Goal: Task Accomplishment & Management: Manage account settings

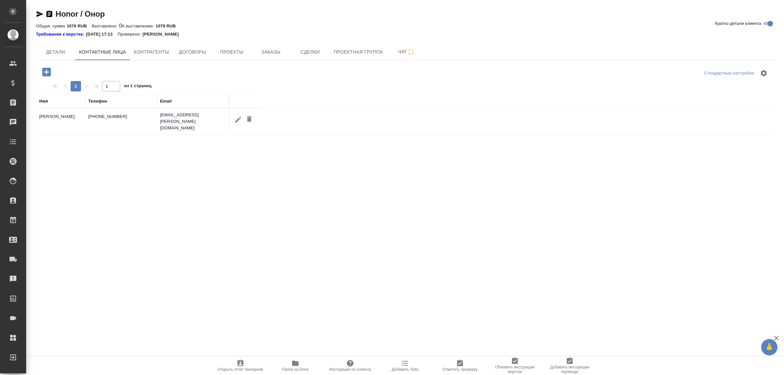
select select "RU"
click at [48, 71] on icon "button" at bounding box center [46, 72] width 8 height 8
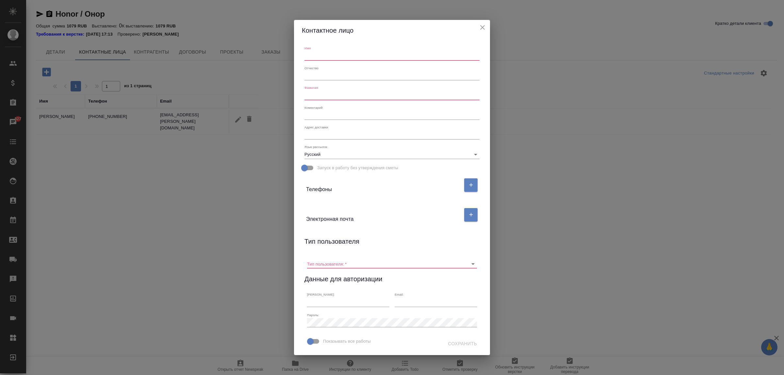
click at [305, 54] on input "text" at bounding box center [391, 55] width 175 height 9
paste input "Янань"
type input "Янань"
click at [317, 91] on input "text" at bounding box center [391, 95] width 175 height 9
paste input "Цзяо"
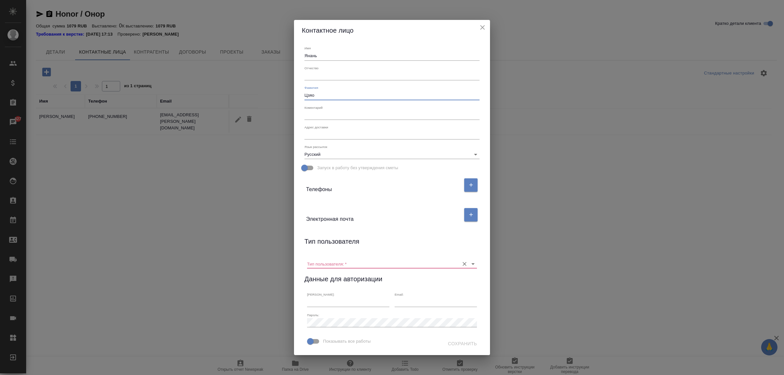
type input "Цзяо"
click at [338, 261] on input "Тип пользователя:   *" at bounding box center [381, 263] width 149 height 9
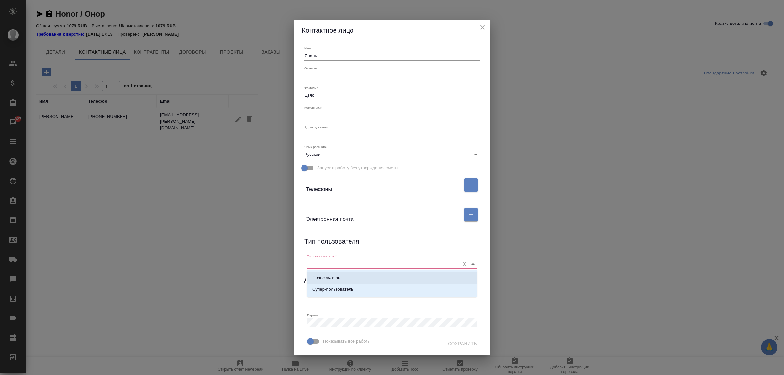
click at [344, 278] on li "Пользователь" at bounding box center [392, 278] width 170 height 12
type input "Пользователь"
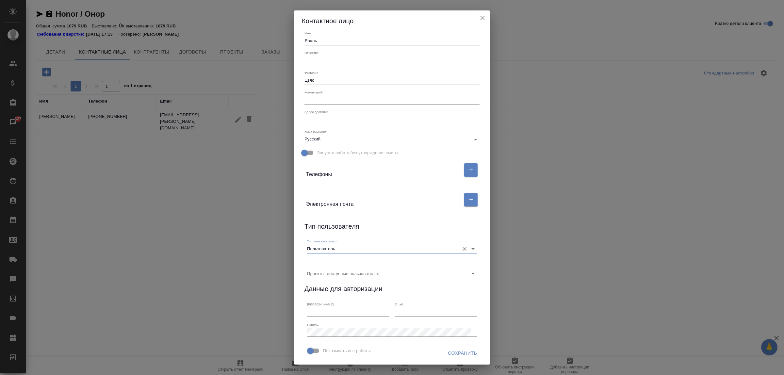
scroll to position [25, 0]
click at [457, 353] on span "Сохранить" at bounding box center [462, 353] width 29 height 8
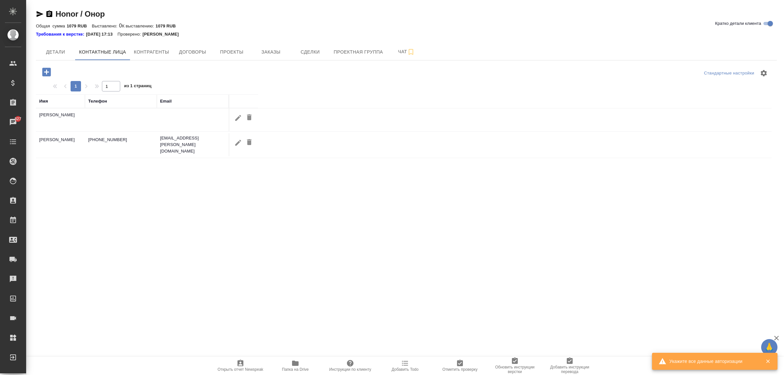
click at [235, 117] on icon "button" at bounding box center [238, 118] width 8 height 8
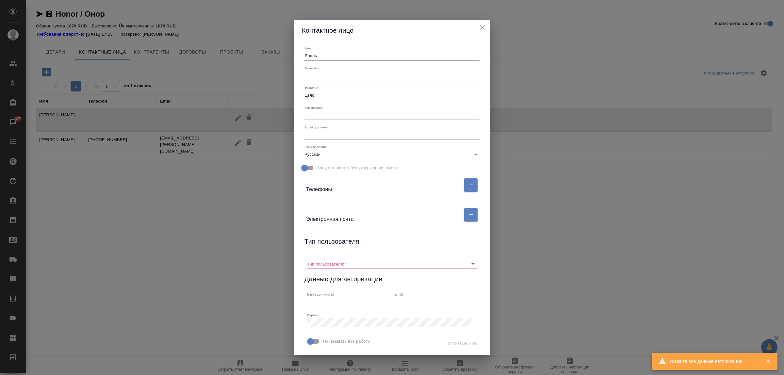
scroll to position [0, 0]
click at [335, 137] on div "x" at bounding box center [391, 134] width 175 height 9
paste textarea "[STREET_ADDRESS]"
type textarea "[STREET_ADDRESS]"
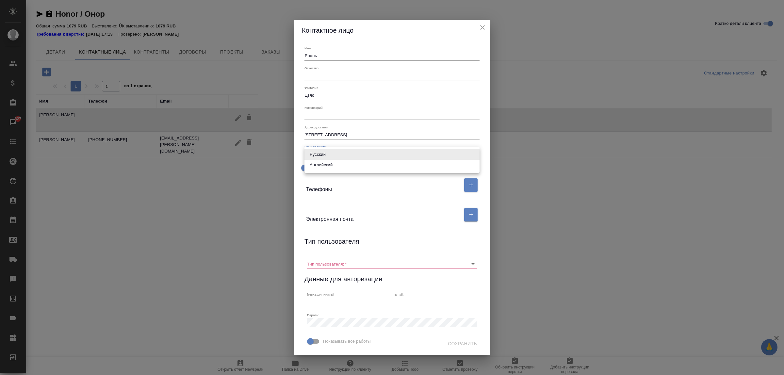
click at [376, 154] on body "🙏 .cls-1 fill:#fff; AWATERA [PERSON_NAME] Спецификации Заказы 827 Чаты Todo Про…" at bounding box center [392, 213] width 784 height 427
drag, startPoint x: 373, startPoint y: 256, endPoint x: 370, endPoint y: 267, distance: 11.3
click at [373, 258] on div at bounding box center [392, 187] width 784 height 375
drag, startPoint x: 370, startPoint y: 268, endPoint x: 367, endPoint y: 265, distance: 4.4
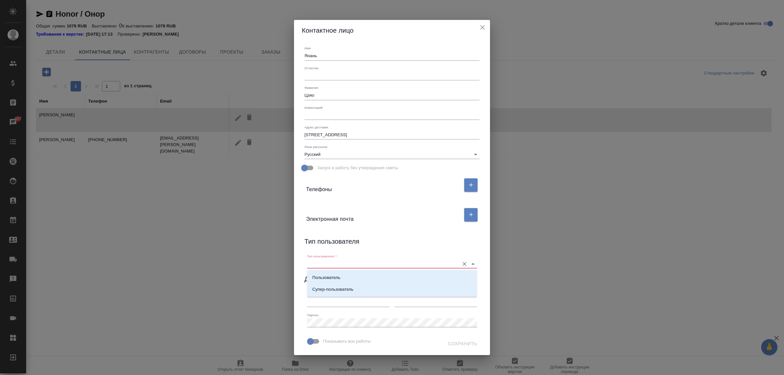
click at [366, 265] on input "Тип пользователя:   *" at bounding box center [381, 263] width 149 height 9
click at [359, 277] on li "Пользователь" at bounding box center [392, 278] width 170 height 12
type input "Пользователь"
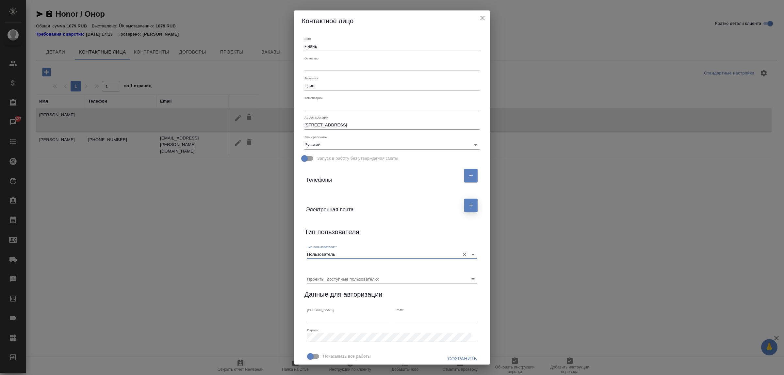
click at [464, 208] on button "button" at bounding box center [470, 205] width 13 height 13
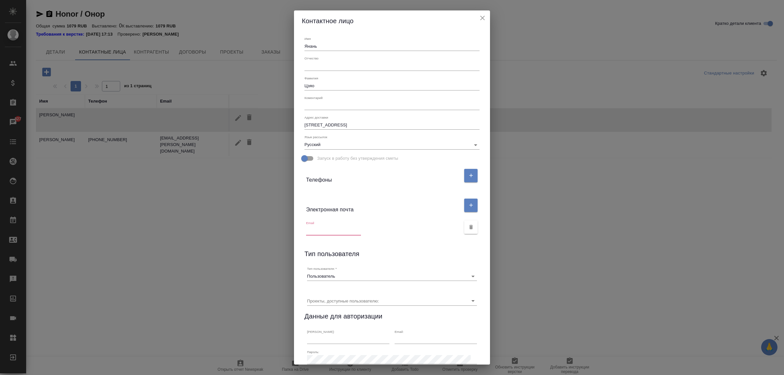
click at [344, 226] on input "text" at bounding box center [333, 230] width 55 height 9
paste input "[EMAIL_ADDRESS][DOMAIN_NAME]"
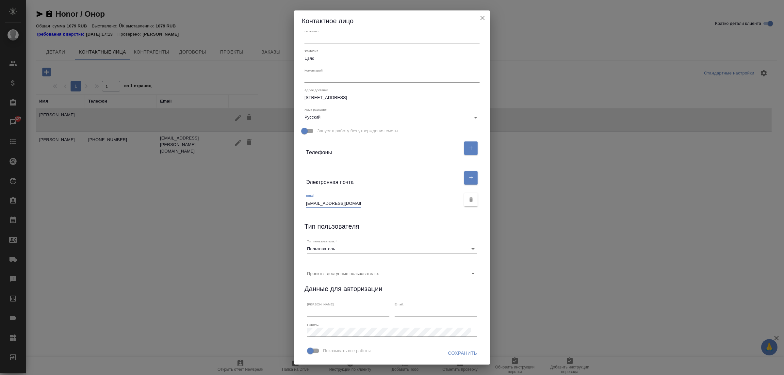
scroll to position [47, 0]
type input "[EMAIL_ADDRESS][DOMAIN_NAME]"
click at [456, 343] on div "Показывать все работы Сохранить" at bounding box center [392, 352] width 180 height 20
click at [457, 350] on span "Сохранить" at bounding box center [462, 353] width 29 height 8
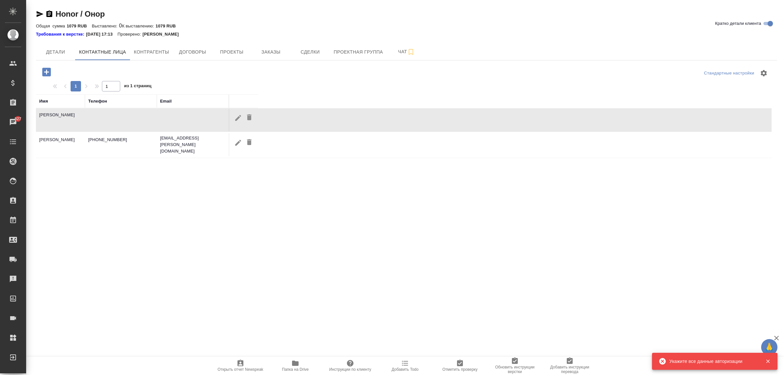
click at [765, 362] on icon "button" at bounding box center [768, 361] width 6 height 6
click at [245, 124] on td at bounding box center [243, 119] width 29 height 23
click at [237, 119] on icon "button" at bounding box center [238, 118] width 6 height 6
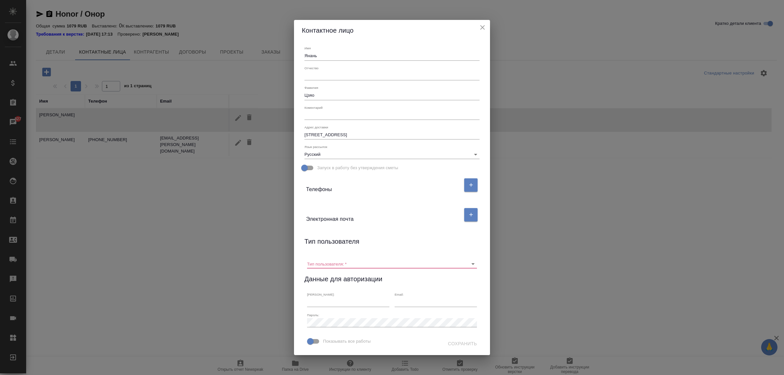
scroll to position [0, 0]
click at [337, 261] on input "Тип пользователя:   *" at bounding box center [381, 263] width 149 height 9
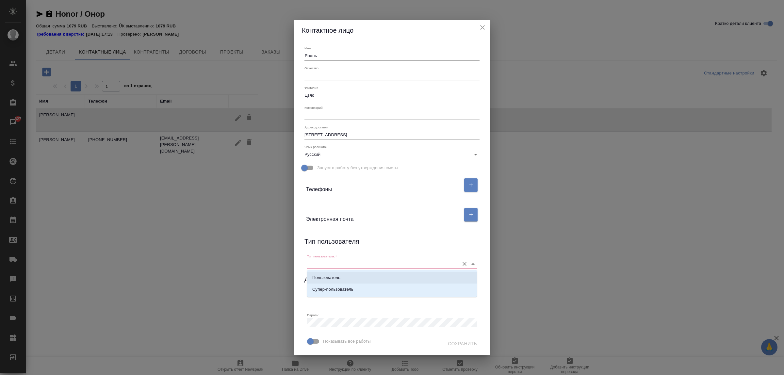
click at [335, 275] on p "Пользователь" at bounding box center [326, 277] width 28 height 7
type input "Пользователь"
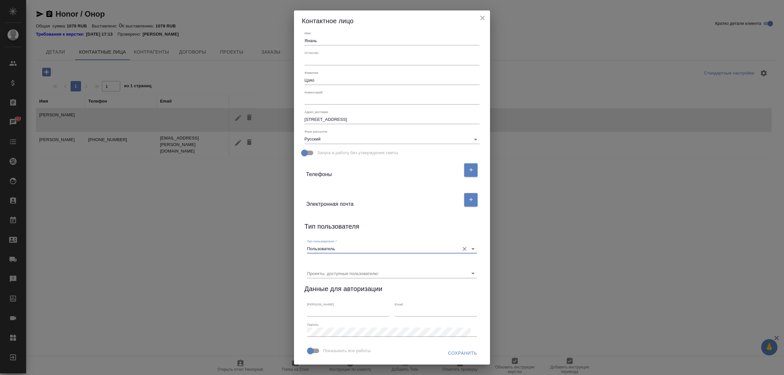
scroll to position [25, 0]
click at [348, 244] on input "Пользователь" at bounding box center [381, 248] width 149 height 9
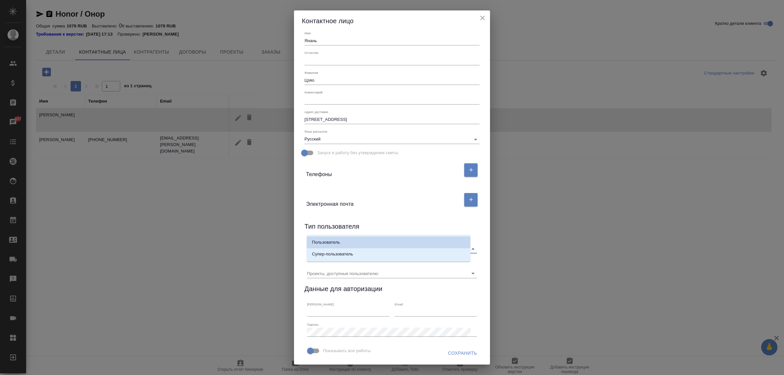
click at [366, 244] on input "Пользователь" at bounding box center [381, 248] width 149 height 9
click at [379, 221] on div "Тип пользователя" at bounding box center [391, 227] width 175 height 13
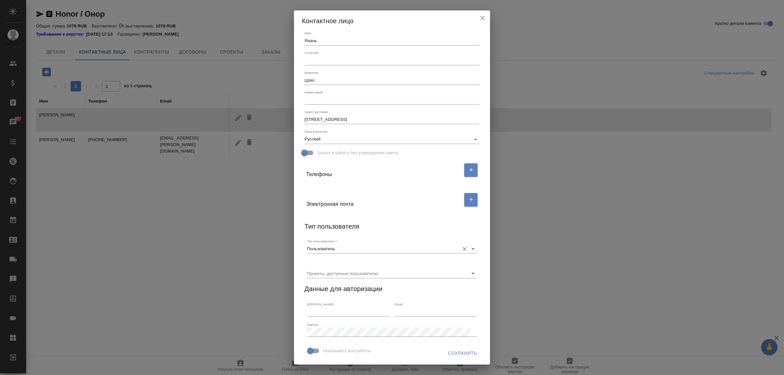
click at [461, 246] on icon "Очистить" at bounding box center [464, 249] width 7 height 7
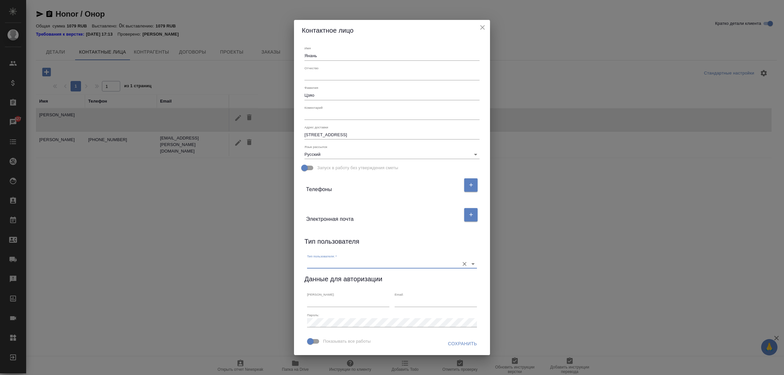
scroll to position [0, 0]
click at [446, 234] on div "Имя Янань Отчество [PERSON_NAME] x Адрес [STREET_ADDRESS] x Язык рассылок Русск…" at bounding box center [392, 198] width 196 height 314
click at [345, 301] on input "text" at bounding box center [348, 301] width 82 height 9
click at [465, 216] on button "button" at bounding box center [470, 214] width 13 height 13
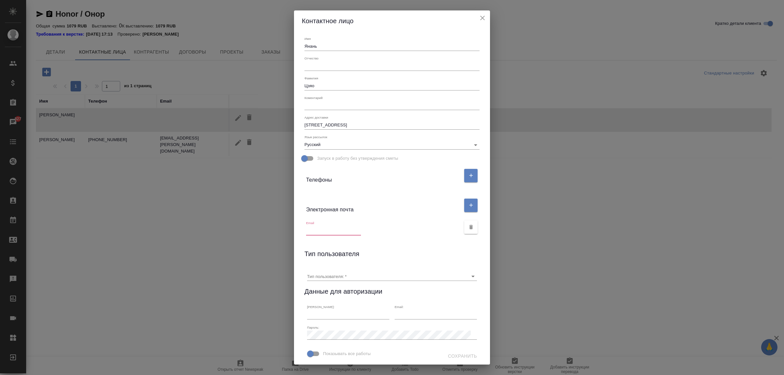
click at [353, 231] on input "text" at bounding box center [333, 230] width 55 height 9
click at [350, 230] on input "text" at bounding box center [333, 230] width 55 height 9
paste input "[EMAIL_ADDRESS][DOMAIN_NAME]"
type input "[EMAIL_ADDRESS][DOMAIN_NAME]"
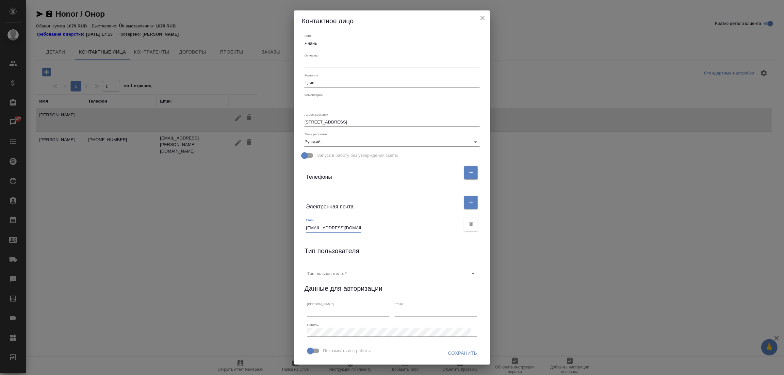
click at [457, 353] on span "Сохранить" at bounding box center [462, 353] width 29 height 8
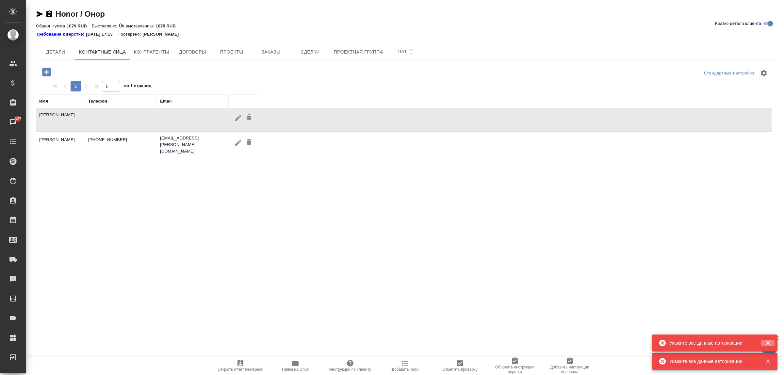
drag, startPoint x: 768, startPoint y: 341, endPoint x: 765, endPoint y: 339, distance: 4.0
click at [768, 341] on icon "button" at bounding box center [768, 343] width 6 height 6
click at [238, 141] on icon "button" at bounding box center [238, 142] width 6 height 6
type input "[PERSON_NAME]"
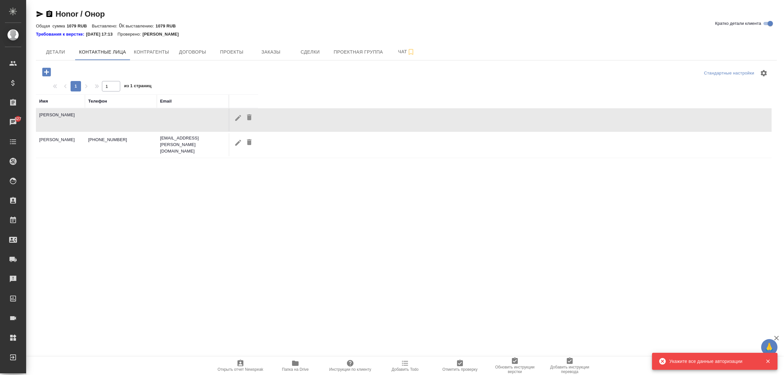
type input "[EMAIL_ADDRESS][PERSON_NAME][DOMAIN_NAME]"
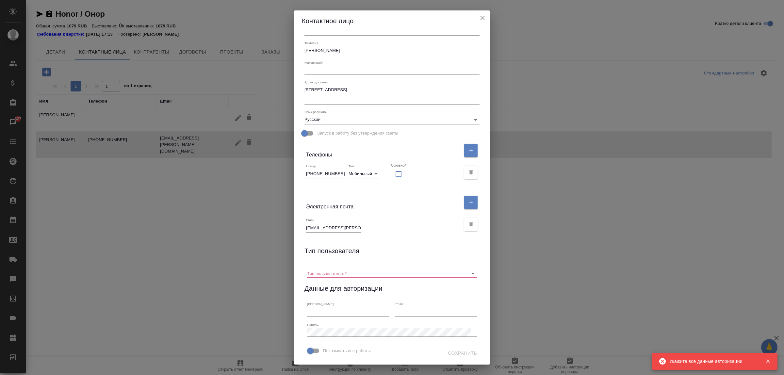
scroll to position [55, 0]
click at [481, 17] on icon "close" at bounding box center [482, 18] width 8 height 8
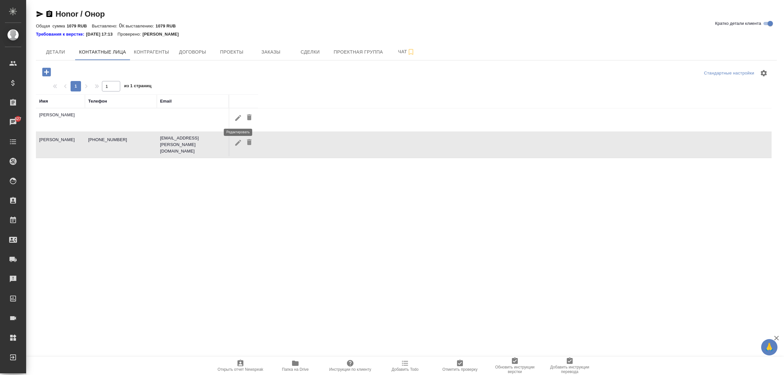
click at [239, 115] on icon "button" at bounding box center [238, 118] width 8 height 8
type input "Янань"
type input "Цзяо"
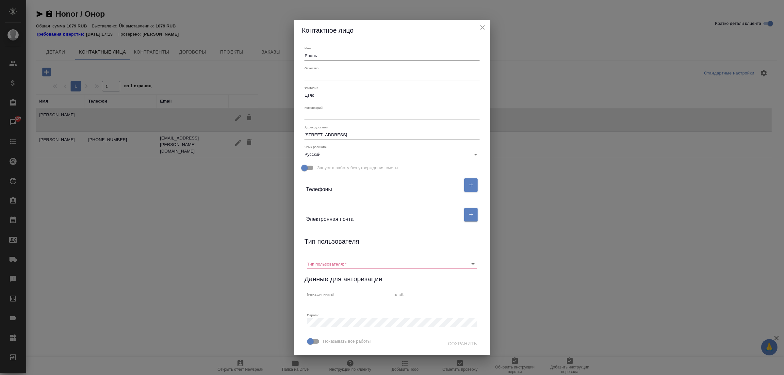
scroll to position [0, 0]
click at [343, 261] on input "Тип пользователя:   *" at bounding box center [381, 263] width 149 height 9
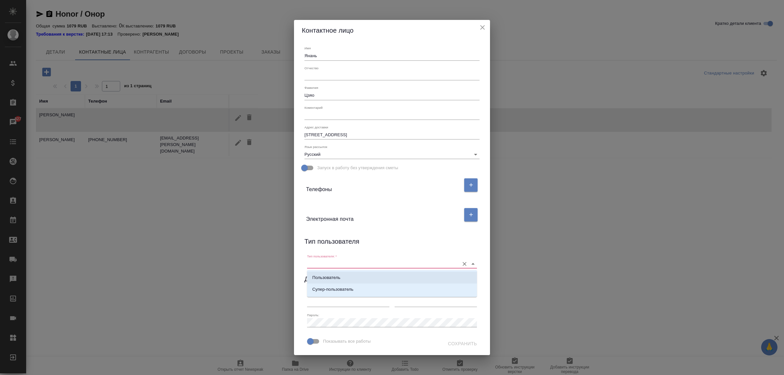
click at [337, 274] on p "Пользователь" at bounding box center [326, 277] width 28 height 7
type input "Пользователь"
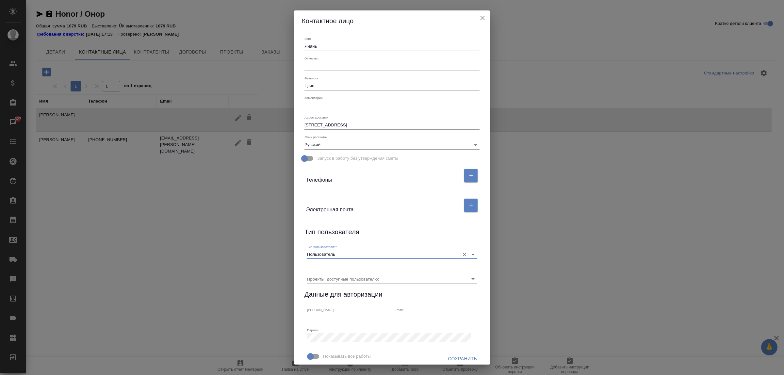
click at [335, 282] on input "Проекты, доступные пользователю:" at bounding box center [381, 278] width 149 height 9
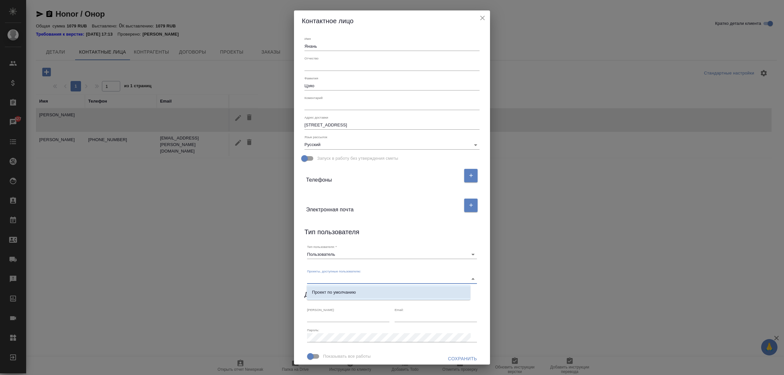
click at [338, 291] on p "Проект по умолчанию" at bounding box center [334, 292] width 44 height 7
click at [481, 17] on icon "close" at bounding box center [482, 18] width 5 height 5
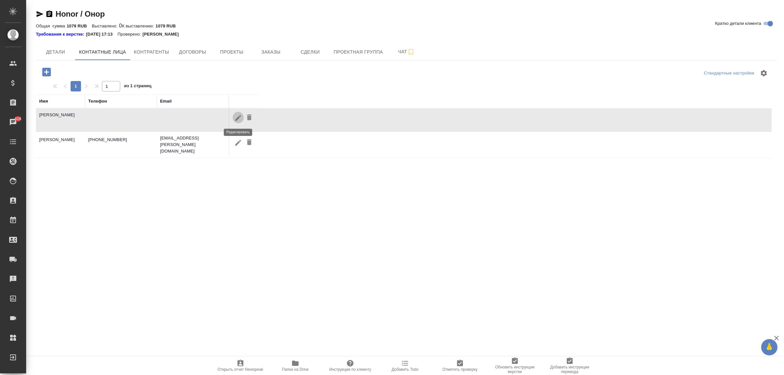
click at [236, 117] on icon "button" at bounding box center [238, 118] width 8 height 8
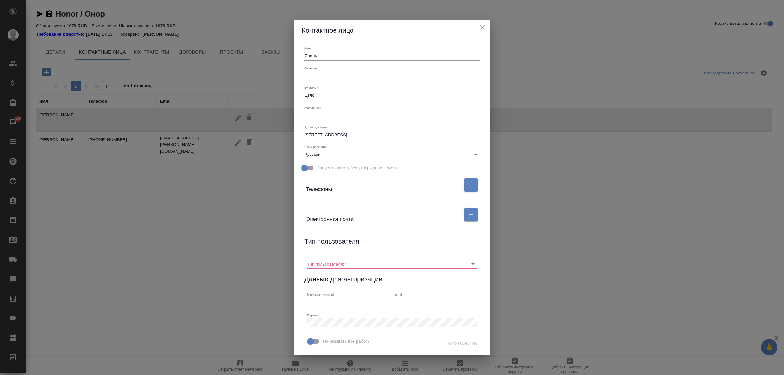
click at [484, 27] on icon "close" at bounding box center [482, 28] width 8 height 8
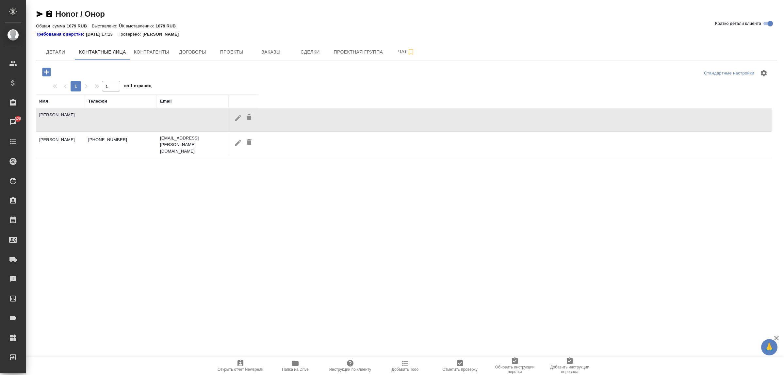
click at [237, 119] on icon "button" at bounding box center [238, 118] width 6 height 6
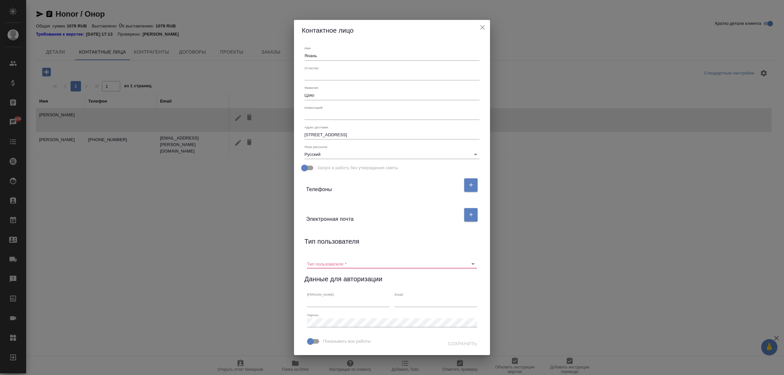
click at [331, 124] on div "Адрес доставки [STREET_ADDRESS] x" at bounding box center [392, 132] width 180 height 20
click at [332, 131] on div "[STREET_ADDRESS] x" at bounding box center [391, 134] width 175 height 9
paste textarea "[STREET_ADDRESS]"
type textarea "[STREET_ADDRESS]"
click at [460, 343] on div "Сохранить" at bounding box center [450, 344] width 58 height 12
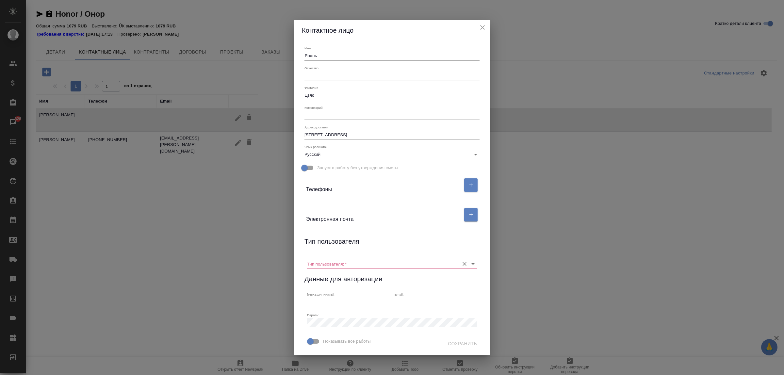
click at [430, 261] on input "Тип пользователя:   *" at bounding box center [381, 263] width 149 height 9
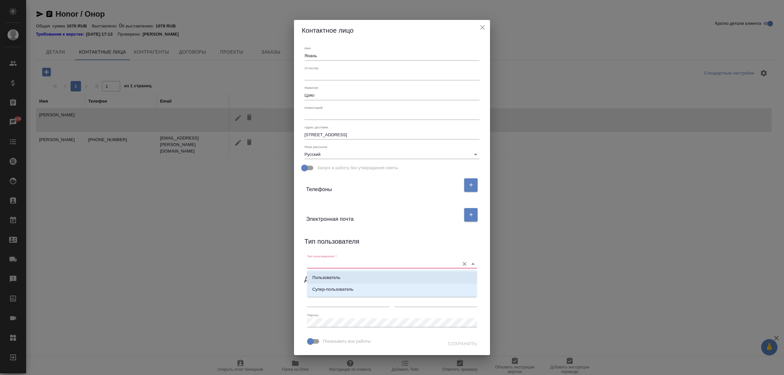
click at [410, 279] on li "Пользователь" at bounding box center [392, 278] width 170 height 12
type input "Пользователь"
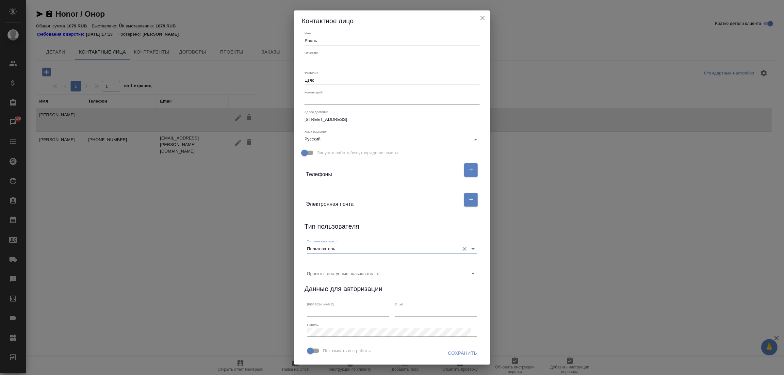
scroll to position [25, 0]
click at [360, 269] on input "Проекты, доступные пользователю:" at bounding box center [381, 273] width 149 height 9
click at [366, 269] on input "Проекты, доступные пользователю:" at bounding box center [381, 273] width 149 height 9
click at [383, 244] on input "Пользователь" at bounding box center [381, 248] width 149 height 9
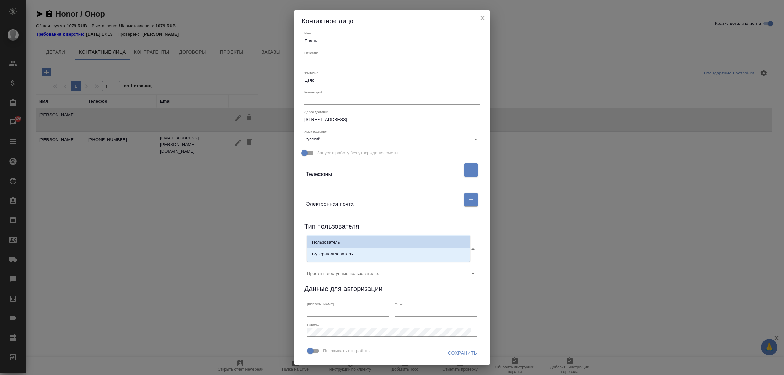
click at [460, 244] on div at bounding box center [468, 248] width 17 height 9
click at [462, 247] on icon "Очистить" at bounding box center [464, 249] width 4 height 4
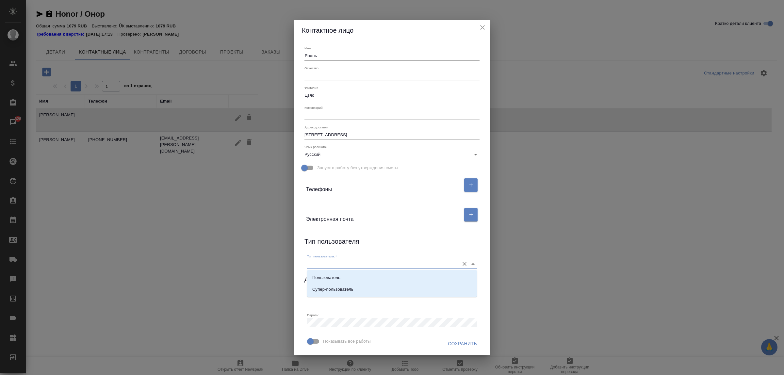
click at [477, 241] on div "Тип пользователя" at bounding box center [391, 242] width 175 height 13
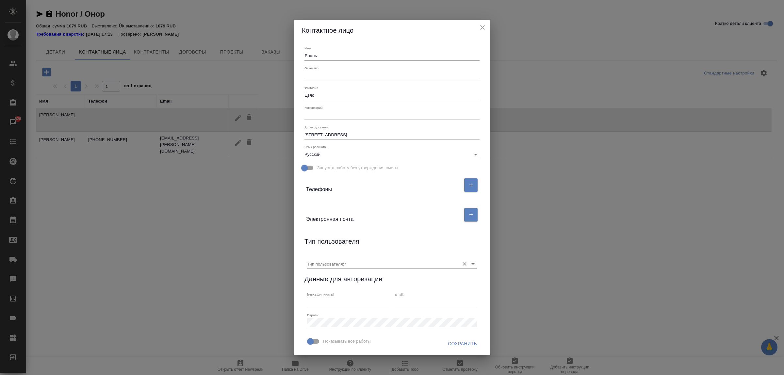
click at [397, 263] on input "Тип пользователя:   *" at bounding box center [381, 263] width 149 height 9
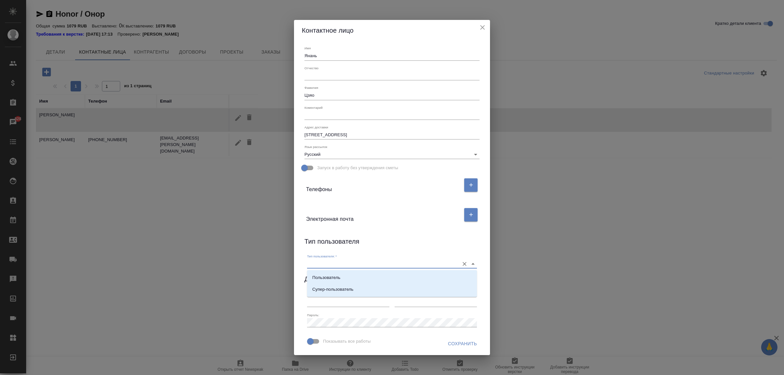
click at [409, 241] on div "Тип пользователя" at bounding box center [391, 242] width 175 height 13
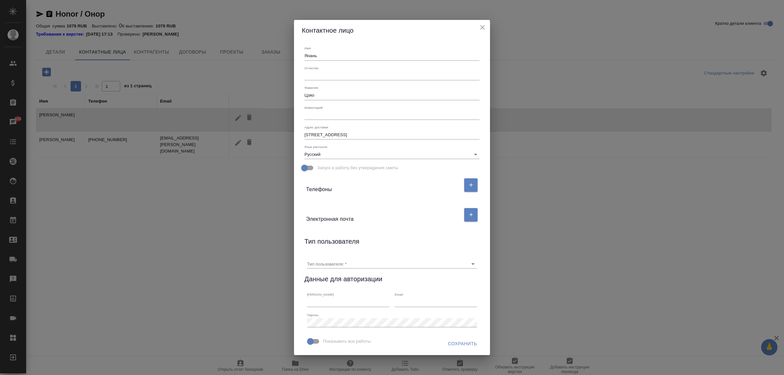
click at [451, 344] on span "Сохранить" at bounding box center [462, 344] width 29 height 8
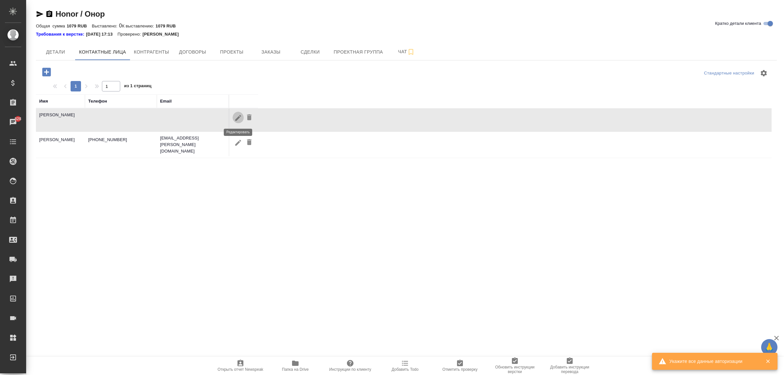
click at [236, 120] on icon "button" at bounding box center [238, 118] width 6 height 6
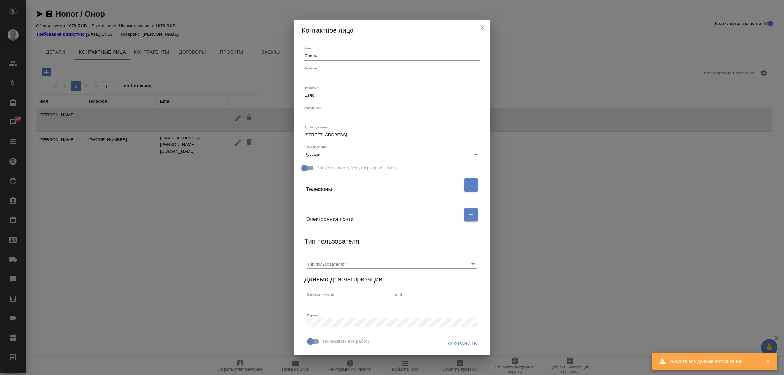
click at [341, 135] on textarea "[STREET_ADDRESS]" at bounding box center [391, 134] width 175 height 5
click at [471, 216] on icon "button" at bounding box center [471, 215] width 6 height 6
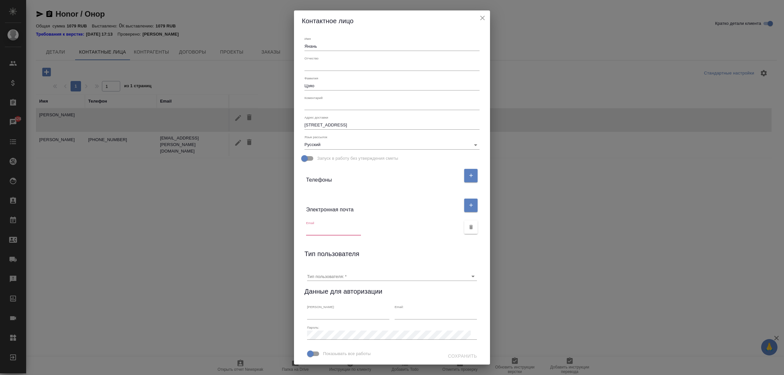
drag, startPoint x: 358, startPoint y: 226, endPoint x: 342, endPoint y: 228, distance: 16.1
click at [358, 226] on div "Email" at bounding box center [383, 228] width 154 height 14
click at [338, 229] on input "text" at bounding box center [333, 230] width 55 height 9
paste input "[EMAIL_ADDRESS][DOMAIN_NAME]"
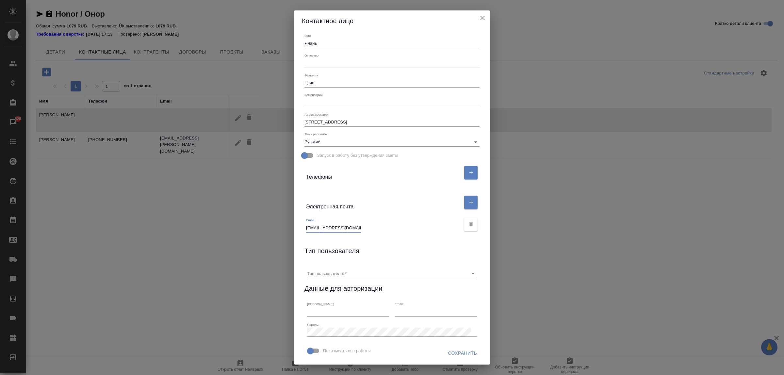
type input "[EMAIL_ADDRESS][DOMAIN_NAME]"
click at [454, 352] on span "Сохранить" at bounding box center [462, 353] width 29 height 8
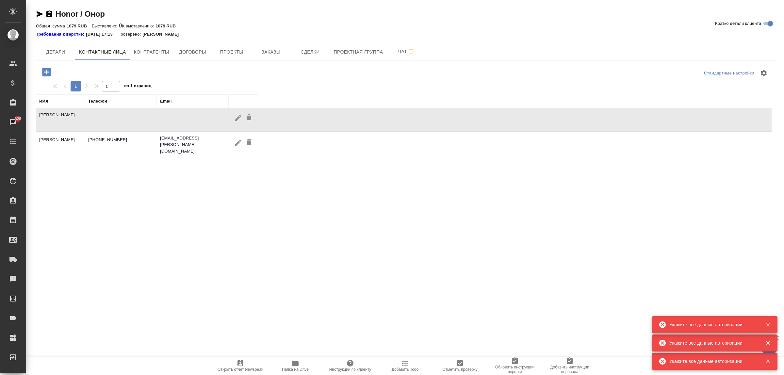
click at [763, 323] on button "button" at bounding box center [767, 325] width 13 height 6
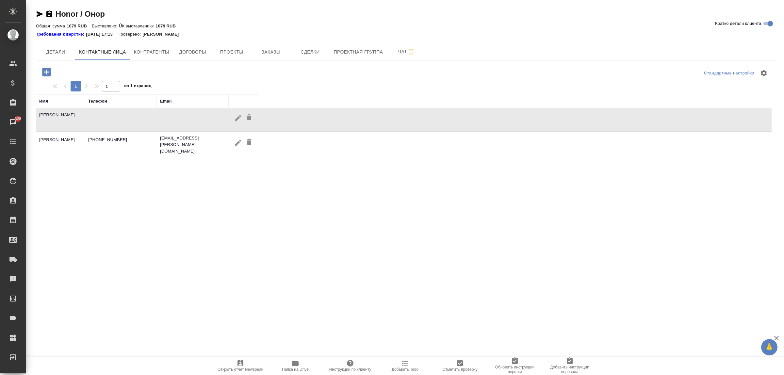
click at [236, 120] on icon "button" at bounding box center [238, 118] width 6 height 6
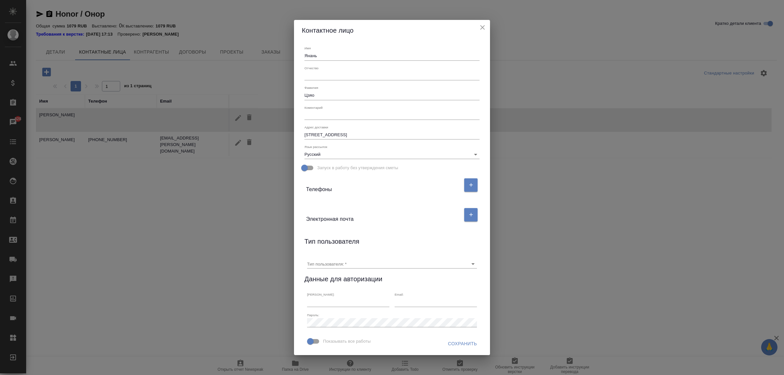
scroll to position [0, 0]
click at [472, 219] on button "button" at bounding box center [470, 214] width 13 height 13
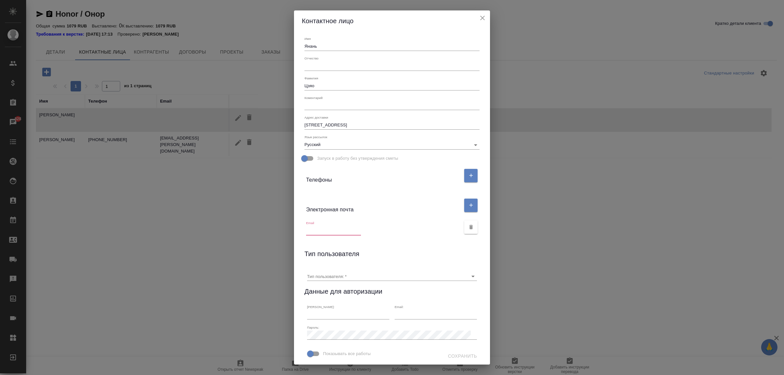
click at [343, 230] on input "text" at bounding box center [333, 230] width 55 height 9
paste input "[EMAIL_ADDRESS][DOMAIN_NAME]"
type input "[EMAIL_ADDRESS][DOMAIN_NAME]"
click at [345, 278] on input "Тип пользователя:   *" at bounding box center [381, 276] width 149 height 9
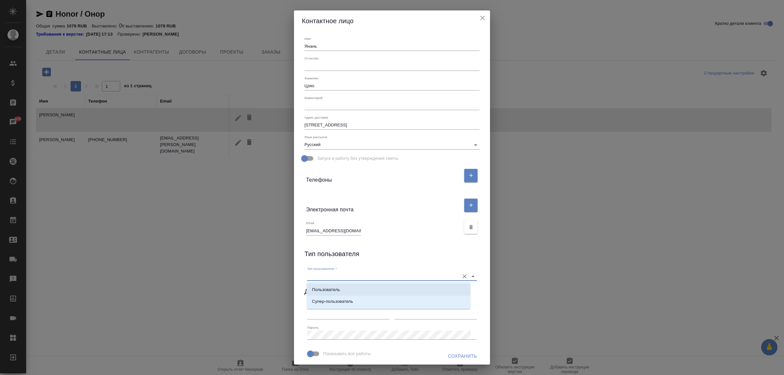
click at [341, 287] on li "Пользователь" at bounding box center [389, 290] width 164 height 12
type input "Пользователь"
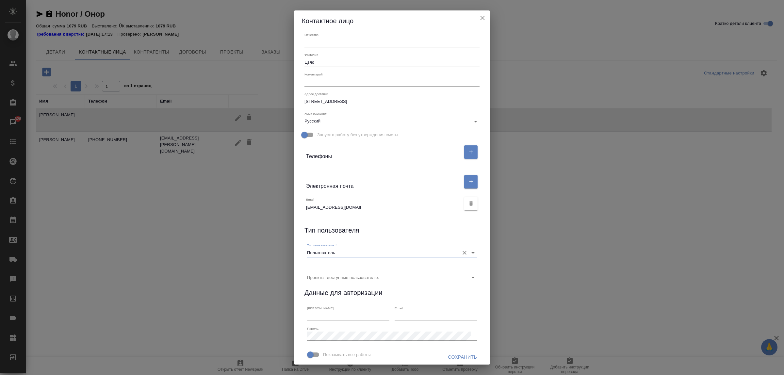
scroll to position [47, 0]
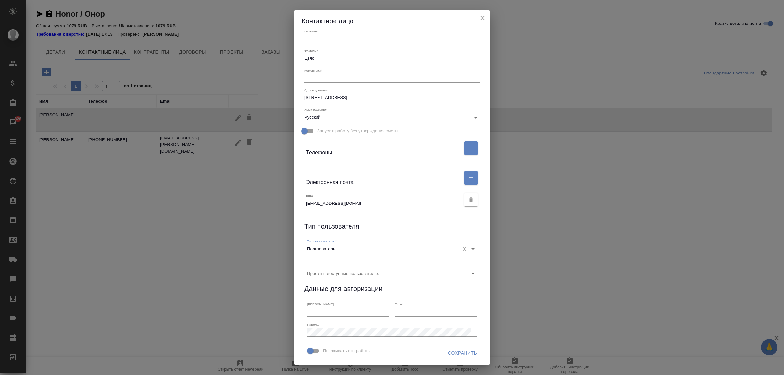
click at [458, 353] on span "Сохранить" at bounding box center [462, 353] width 29 height 8
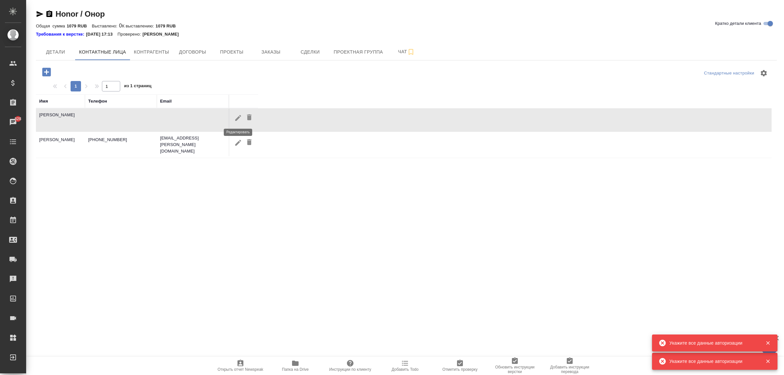
click at [239, 114] on icon "button" at bounding box center [238, 118] width 8 height 8
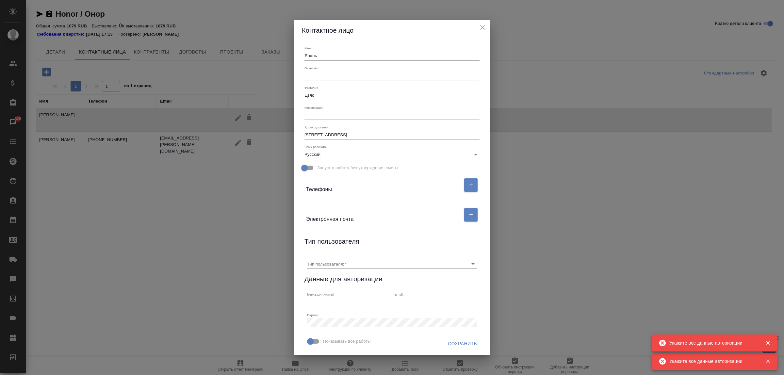
scroll to position [0, 0]
click at [467, 217] on button "button" at bounding box center [470, 214] width 13 height 13
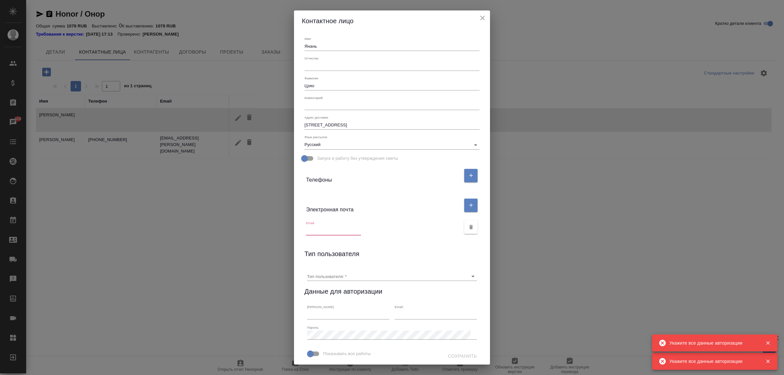
click at [342, 230] on input "text" at bounding box center [333, 230] width 55 height 9
paste input "[EMAIL_ADDRESS][DOMAIN_NAME]"
type input "[EMAIL_ADDRESS][DOMAIN_NAME]"
drag, startPoint x: 317, startPoint y: 272, endPoint x: 319, endPoint y: 275, distance: 3.8
click at [317, 272] on input "Тип пользователя:   *" at bounding box center [381, 276] width 149 height 9
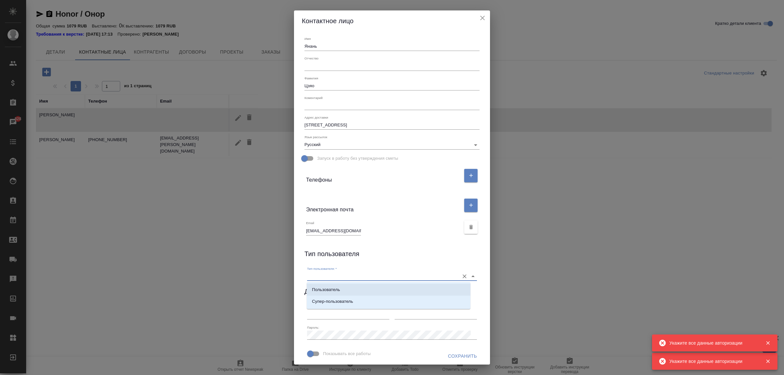
click at [321, 287] on p "Пользователь" at bounding box center [326, 289] width 28 height 7
type input "Пользователь"
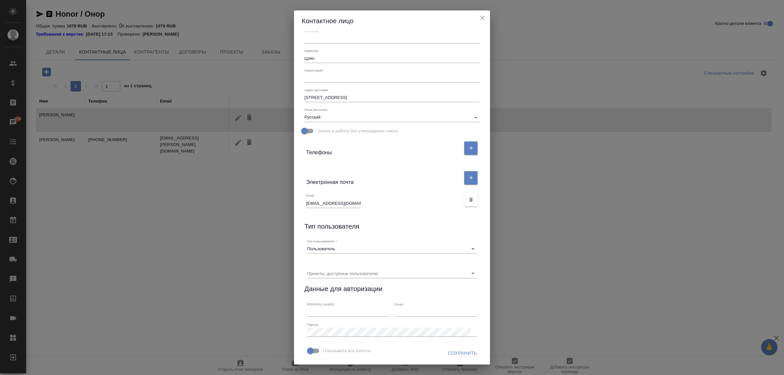
scroll to position [47, 0]
click at [386, 269] on input "Проекты, доступные пользователю:" at bounding box center [381, 273] width 149 height 9
click at [381, 268] on li "Проект по умолчанию" at bounding box center [389, 267] width 164 height 12
click at [450, 354] on span "Сохранить" at bounding box center [462, 353] width 29 height 8
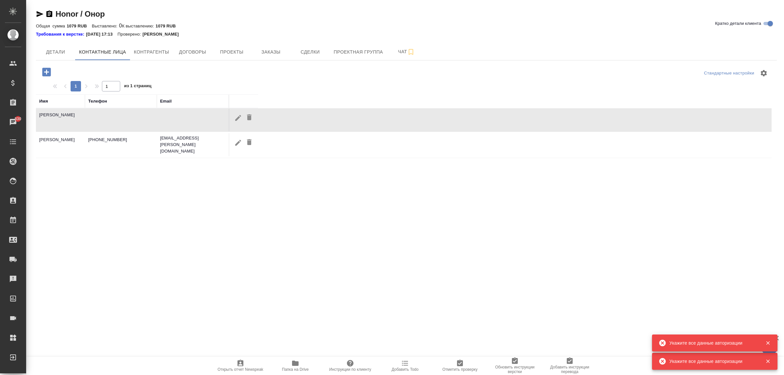
drag, startPoint x: 768, startPoint y: 341, endPoint x: 756, endPoint y: 356, distance: 19.3
click at [767, 341] on icon "button" at bounding box center [768, 343] width 6 height 6
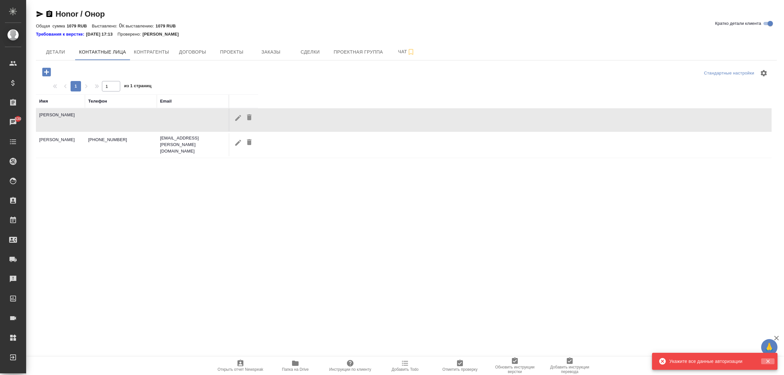
click at [765, 360] on icon "button" at bounding box center [768, 361] width 6 height 6
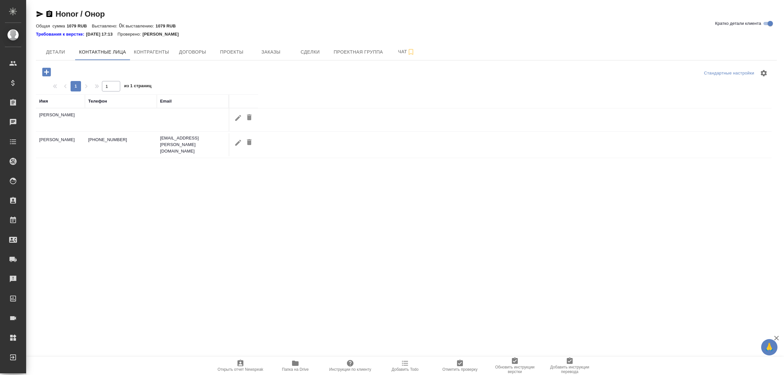
select select "RU"
click at [52, 51] on span "Детали" at bounding box center [55, 52] width 31 height 8
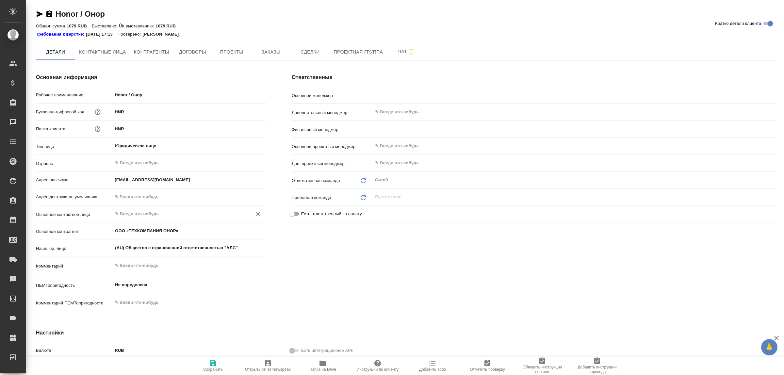
type textarea "x"
type input "Никитина Татьяна"
type input "Левченко Юлия"
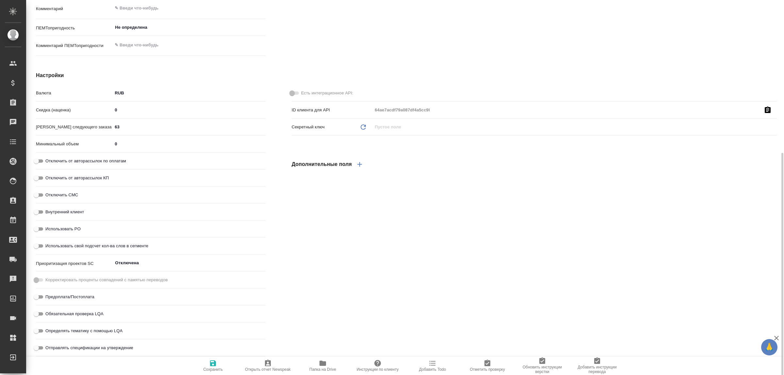
type textarea "x"
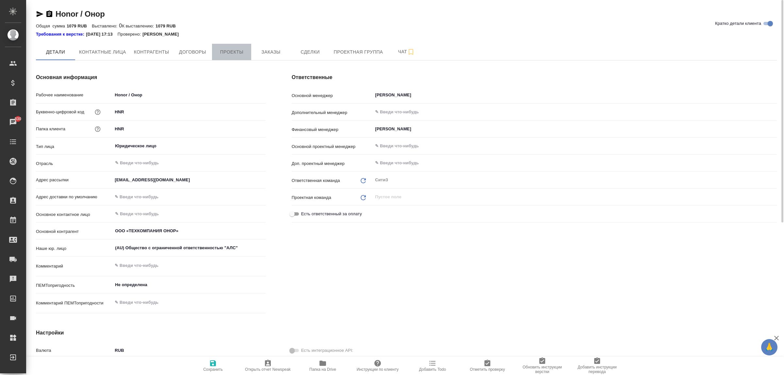
click at [237, 56] on button "Проекты" at bounding box center [231, 52] width 39 height 16
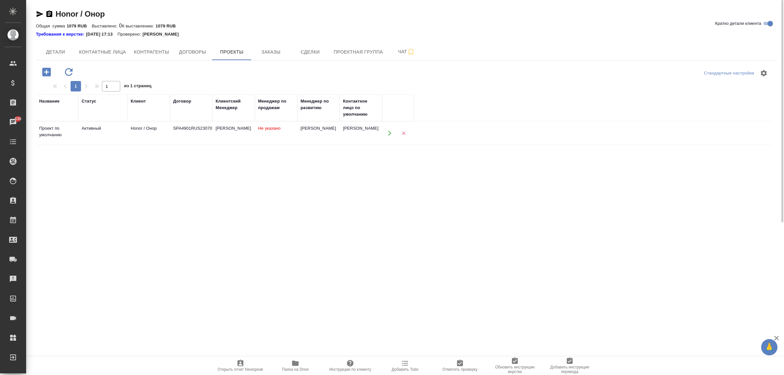
click at [125, 133] on td "Активный" at bounding box center [102, 133] width 49 height 23
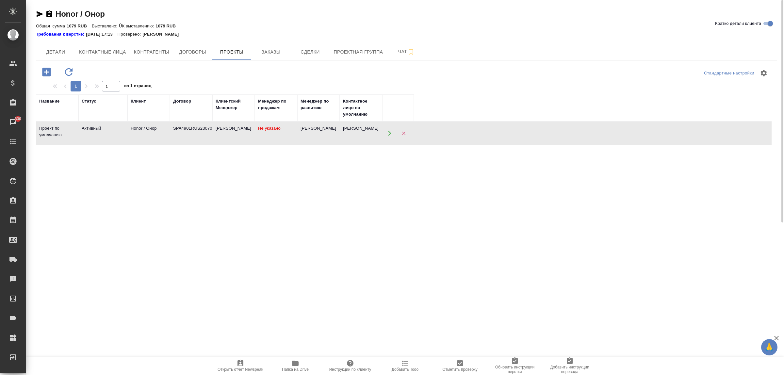
click at [125, 133] on td "Активный" at bounding box center [102, 133] width 49 height 23
click at [68, 54] on span "Детали" at bounding box center [55, 52] width 31 height 8
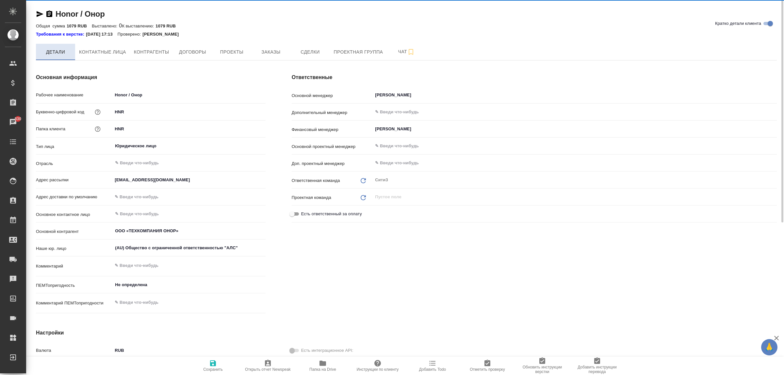
type textarea "x"
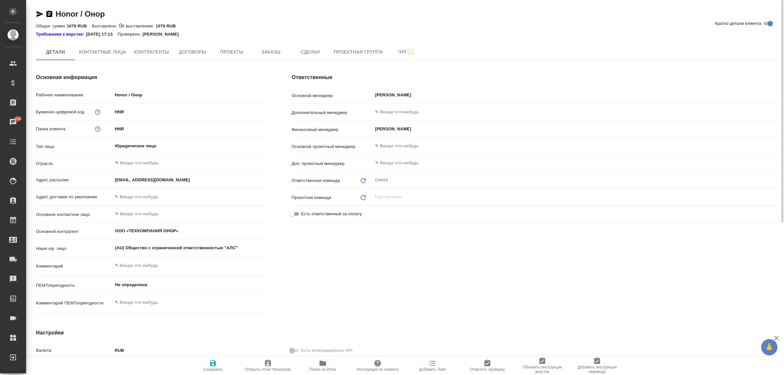
type textarea "x"
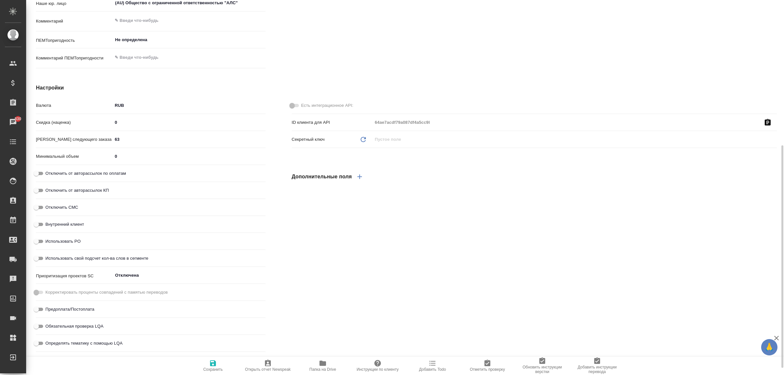
scroll to position [257, 0]
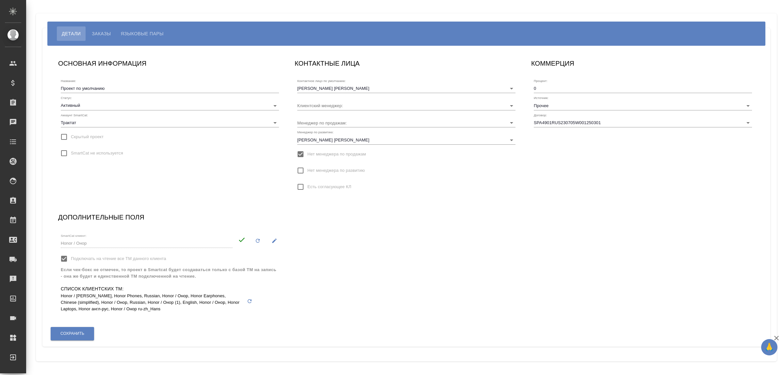
type input "[PERSON_NAME]"
